Goal: Task Accomplishment & Management: Manage account settings

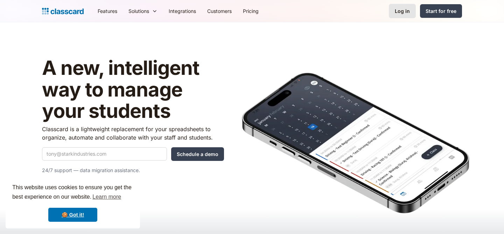
click at [405, 12] on div "Log in" at bounding box center [402, 10] width 15 height 7
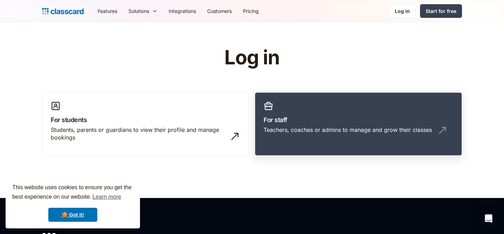
click at [309, 135] on div "Teachers, coaches or admins to manage and grow their classes" at bounding box center [358, 132] width 190 height 13
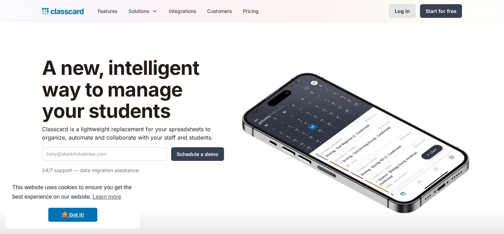
click at [401, 15] on link "Log in" at bounding box center [402, 11] width 27 height 14
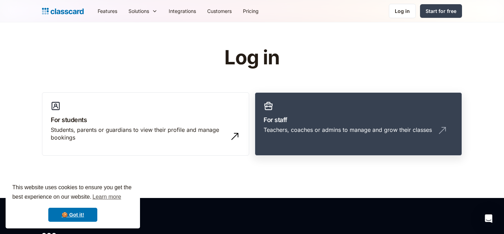
click at [331, 97] on link "For staff Teachers, coaches or admins to manage and grow their classes" at bounding box center [358, 124] width 207 height 64
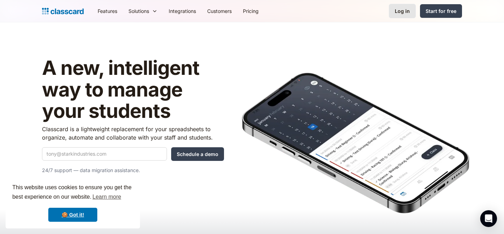
click at [404, 11] on div "Log in" at bounding box center [402, 10] width 15 height 7
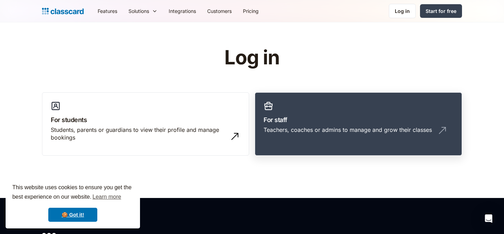
click at [338, 107] on link "For staff Teachers, coaches or admins to manage and grow their classes" at bounding box center [358, 124] width 207 height 64
click at [320, 112] on link "For staff Teachers, coaches or admins to manage and grow their classes" at bounding box center [358, 124] width 207 height 64
